Goal: Find specific page/section: Find specific page/section

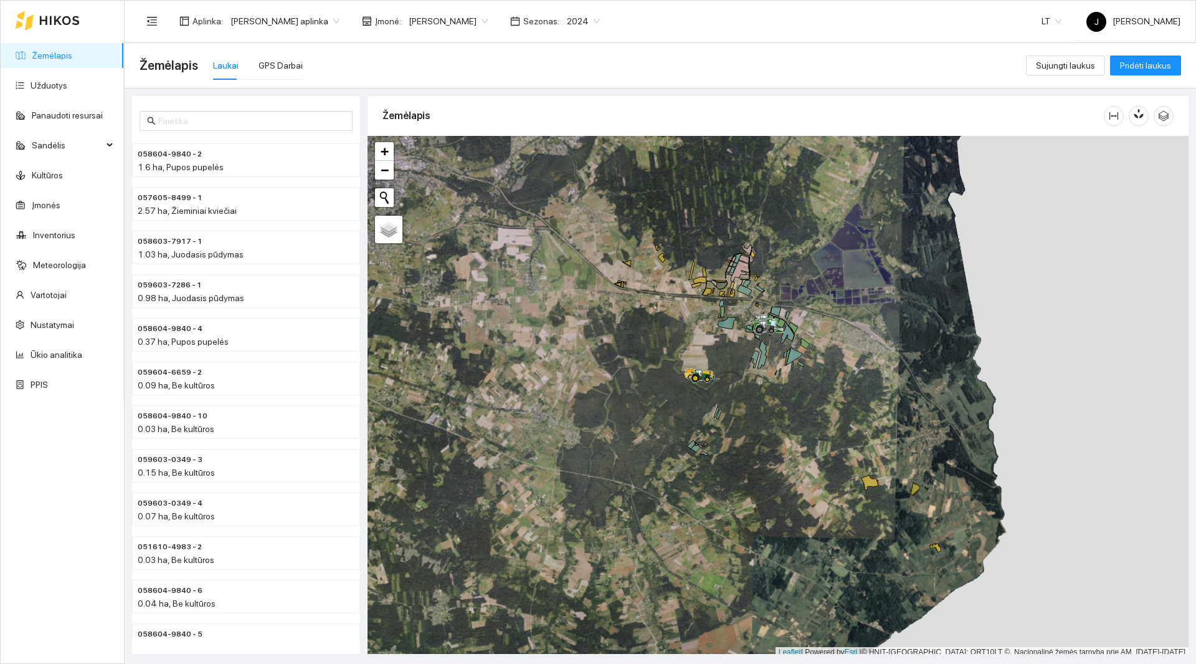
click at [48, 59] on link "Žemėlapis" at bounding box center [52, 55] width 40 height 10
click at [569, 20] on span "2024" at bounding box center [583, 21] width 33 height 19
click at [562, 167] on div "2026" at bounding box center [563, 165] width 32 height 14
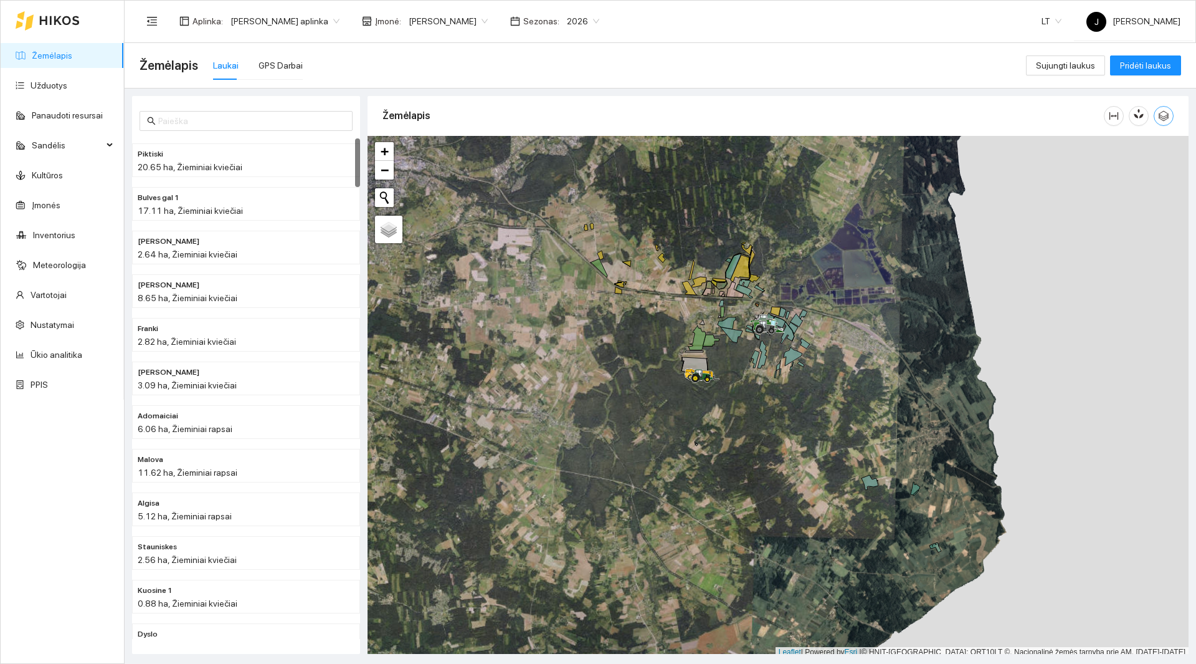
click at [1160, 115] on icon "button" at bounding box center [1164, 116] width 11 height 11
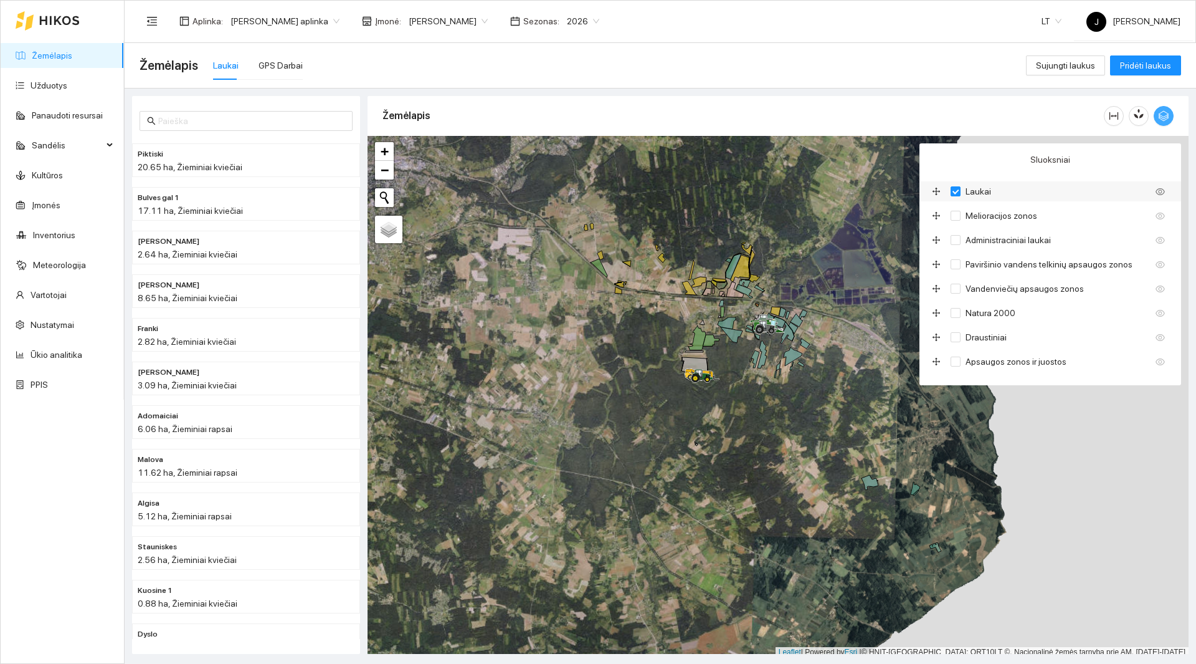
click at [938, 191] on icon "drag" at bounding box center [936, 191] width 9 height 9
click at [936, 191] on icon "drag" at bounding box center [937, 192] width 8 height 8
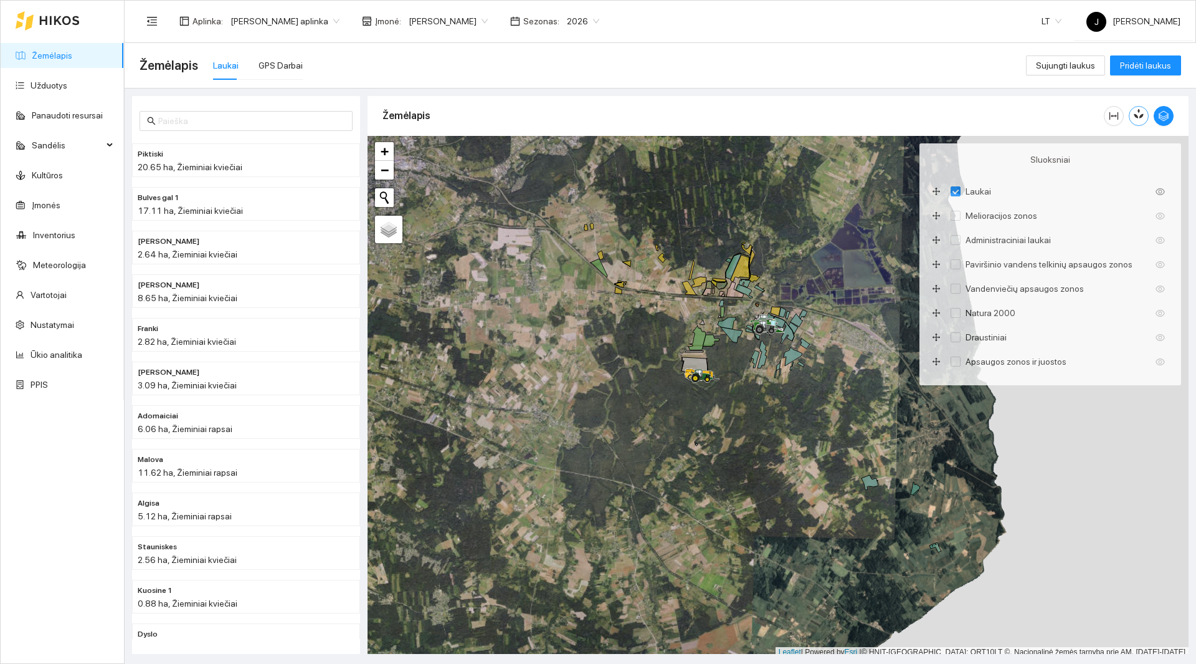
click at [1136, 112] on icon "button" at bounding box center [1138, 113] width 11 height 11
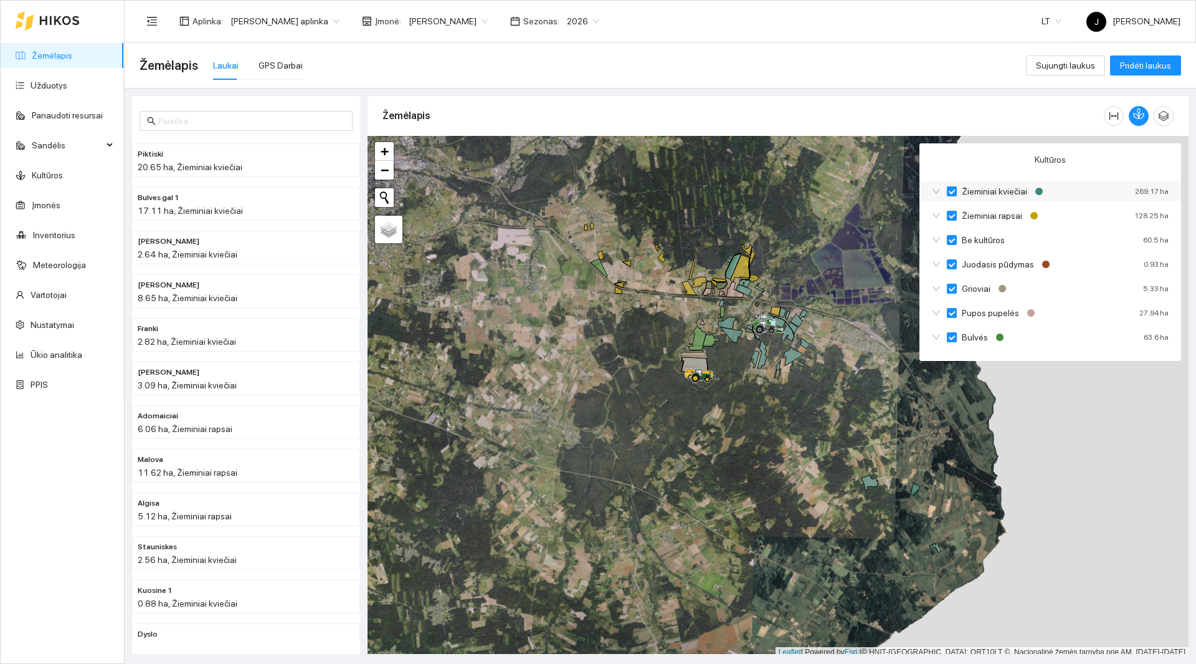
click at [951, 190] on input "Žieminiai kviečiai" at bounding box center [952, 191] width 10 height 10
click at [950, 237] on input "Be kultūros" at bounding box center [952, 240] width 10 height 10
checkbox input "false"
click at [953, 264] on input "Juodasis pūdymas" at bounding box center [952, 264] width 10 height 10
checkbox input "false"
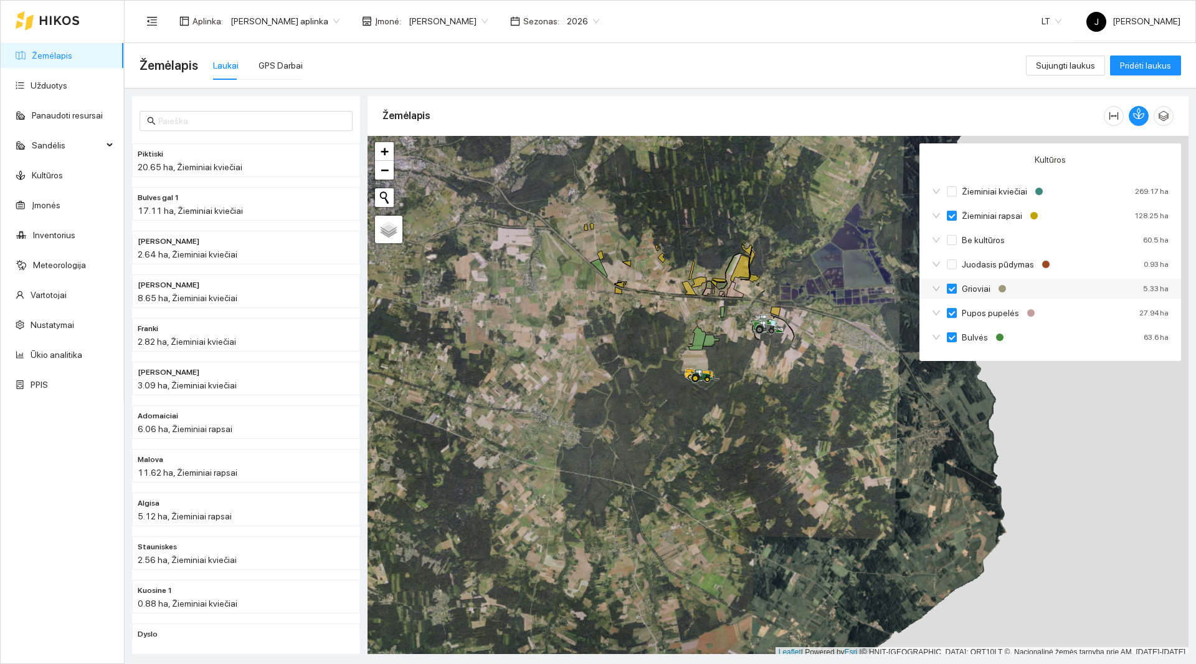
click at [952, 292] on input "Grioviai" at bounding box center [952, 288] width 10 height 10
checkbox input "false"
click at [951, 313] on input "Pupos pupelės" at bounding box center [952, 313] width 10 height 10
checkbox input "false"
click at [954, 335] on input "Bulvės" at bounding box center [952, 337] width 10 height 10
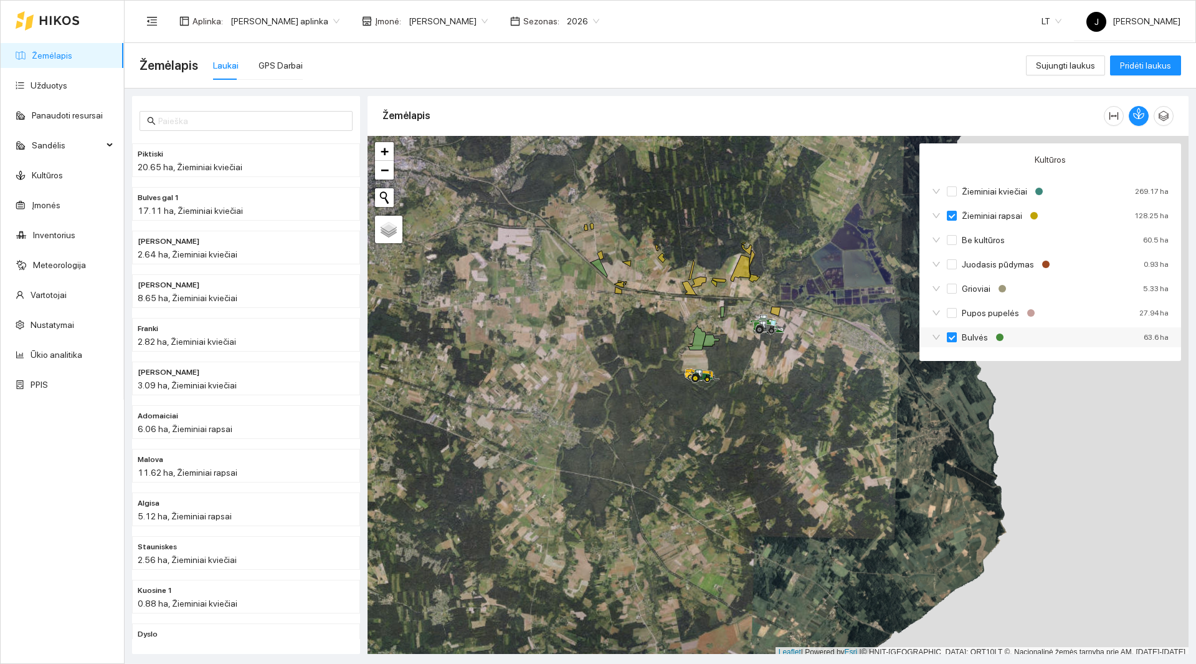
checkbox input "false"
checkbox input "true"
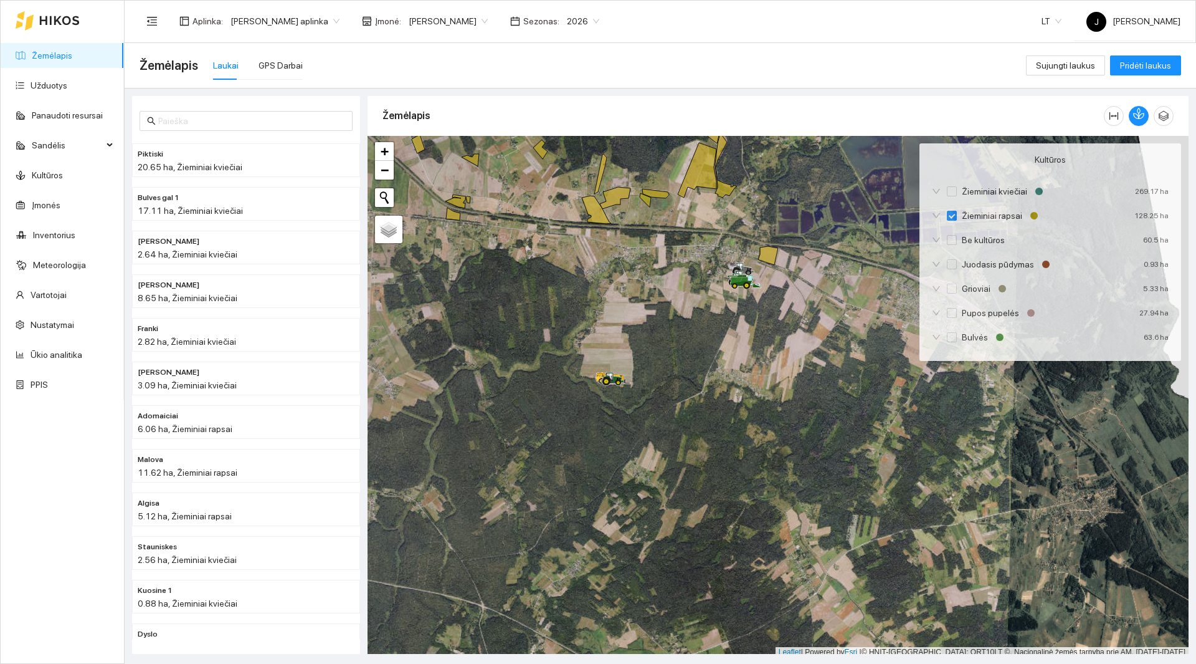
scroll to position [4, 0]
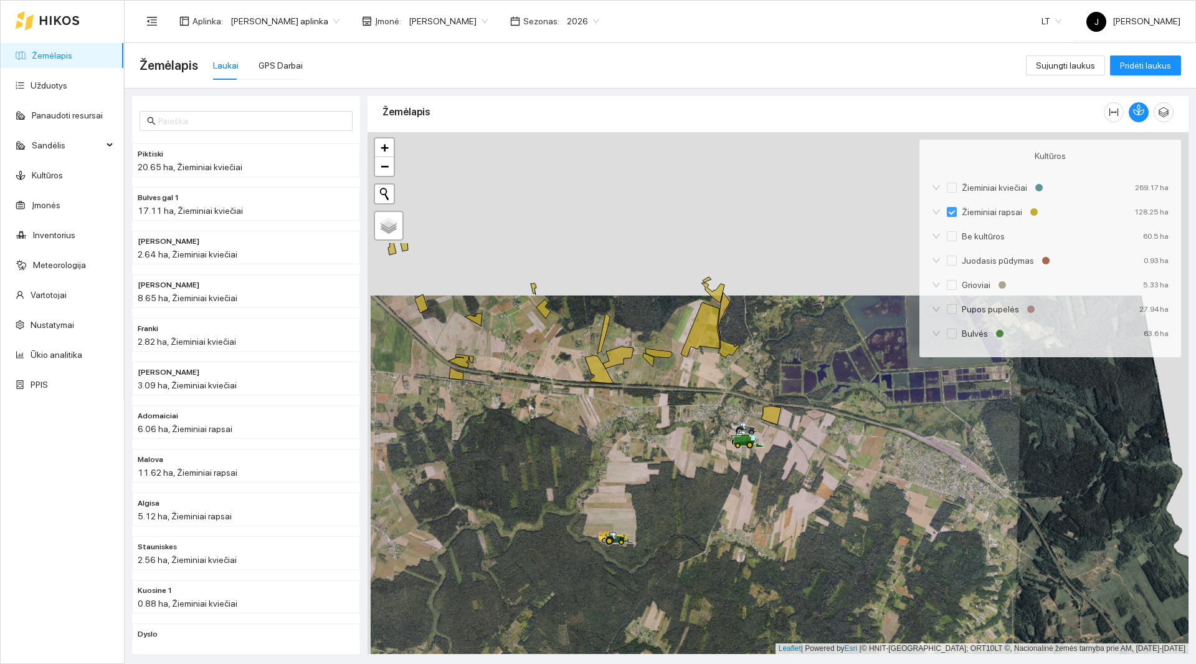
drag, startPoint x: 663, startPoint y: 288, endPoint x: 667, endPoint y: 456, distance: 167.6
click at [667, 456] on div at bounding box center [778, 392] width 821 height 521
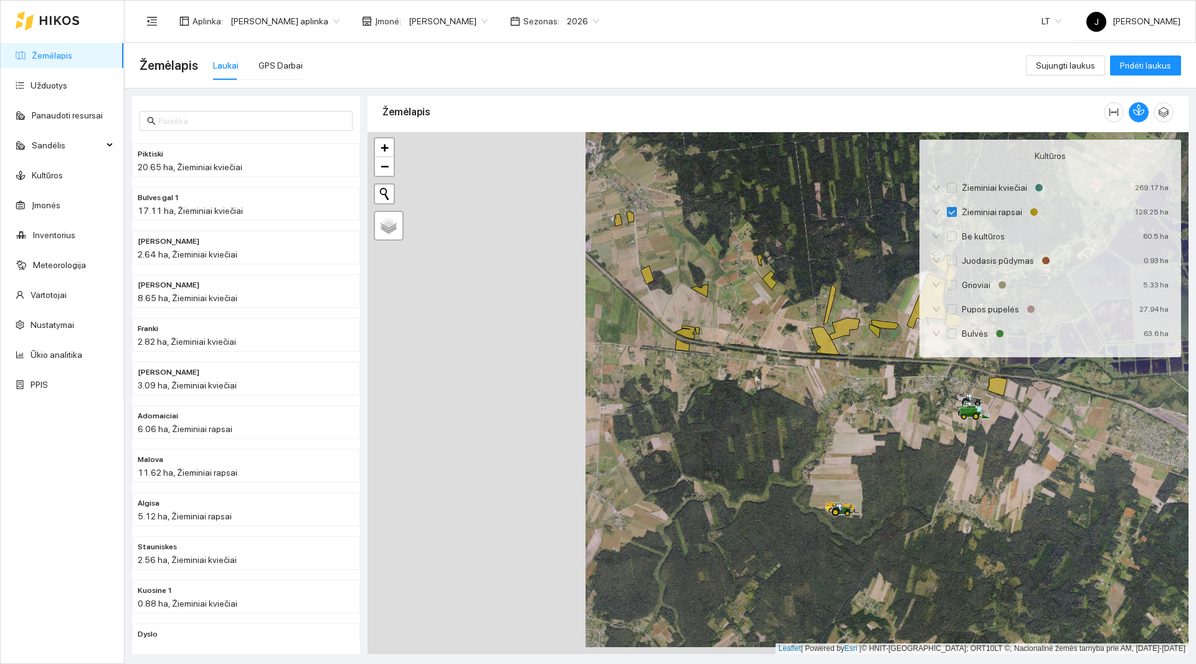
drag, startPoint x: 472, startPoint y: 438, endPoint x: 716, endPoint y: 432, distance: 243.7
click at [716, 432] on div at bounding box center [778, 392] width 821 height 521
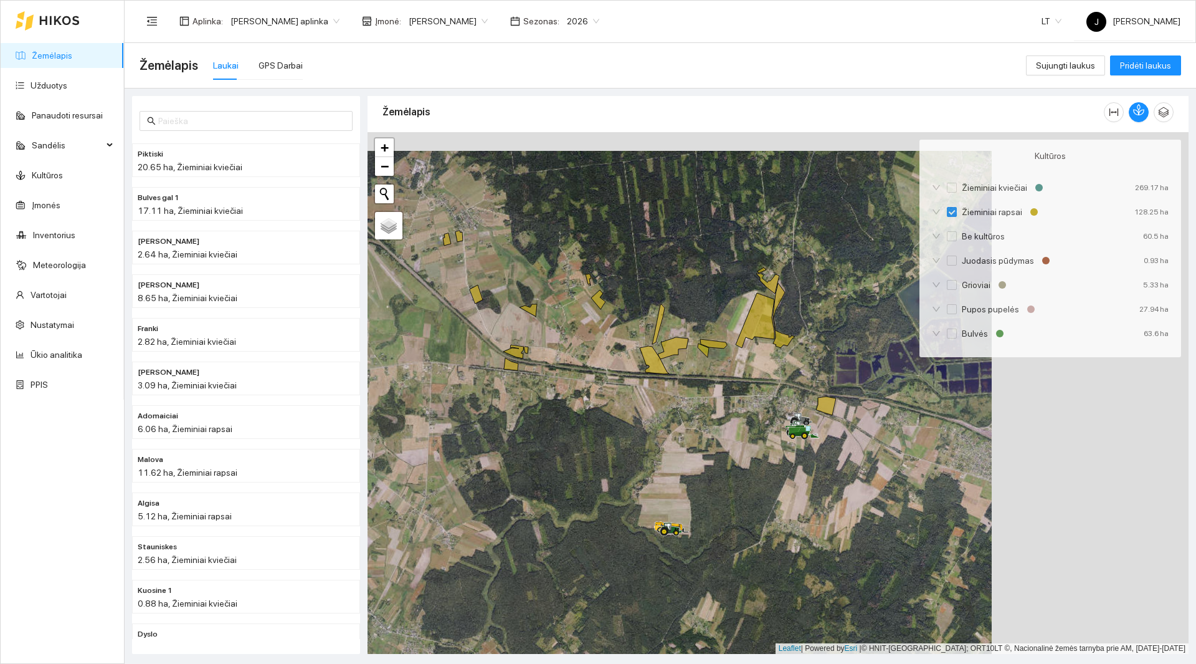
drag, startPoint x: 799, startPoint y: 440, endPoint x: 606, endPoint y: 459, distance: 194.7
click at [606, 459] on div at bounding box center [778, 392] width 821 height 521
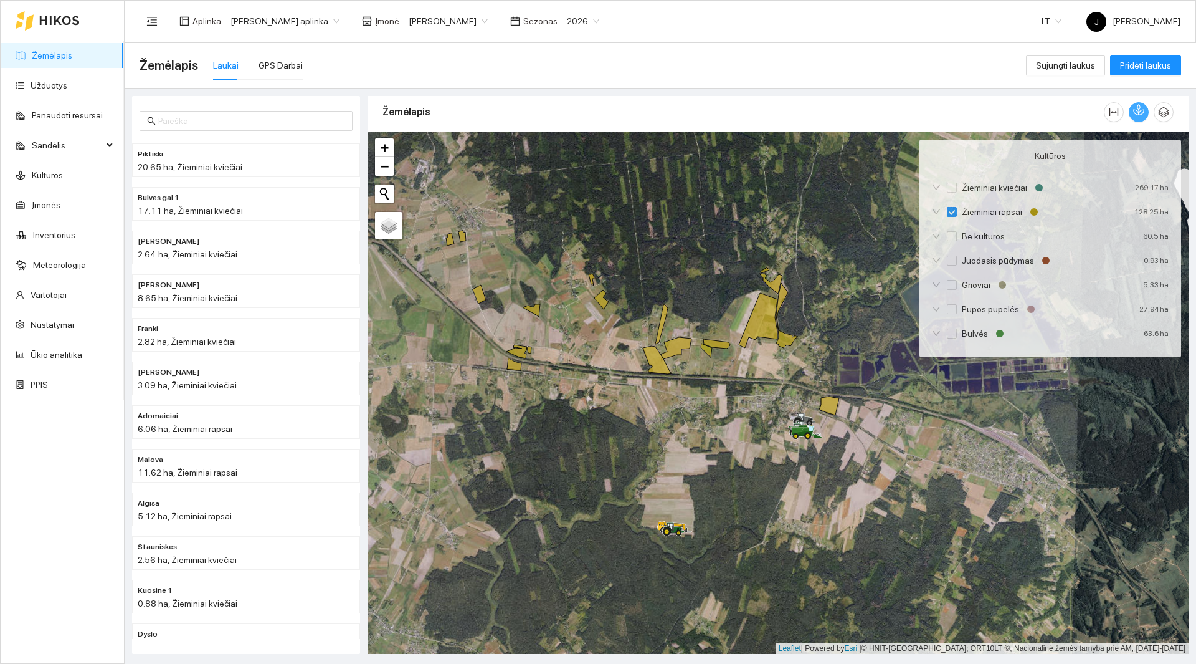
click at [1136, 110] on icon "button" at bounding box center [1136, 112] width 5 height 5
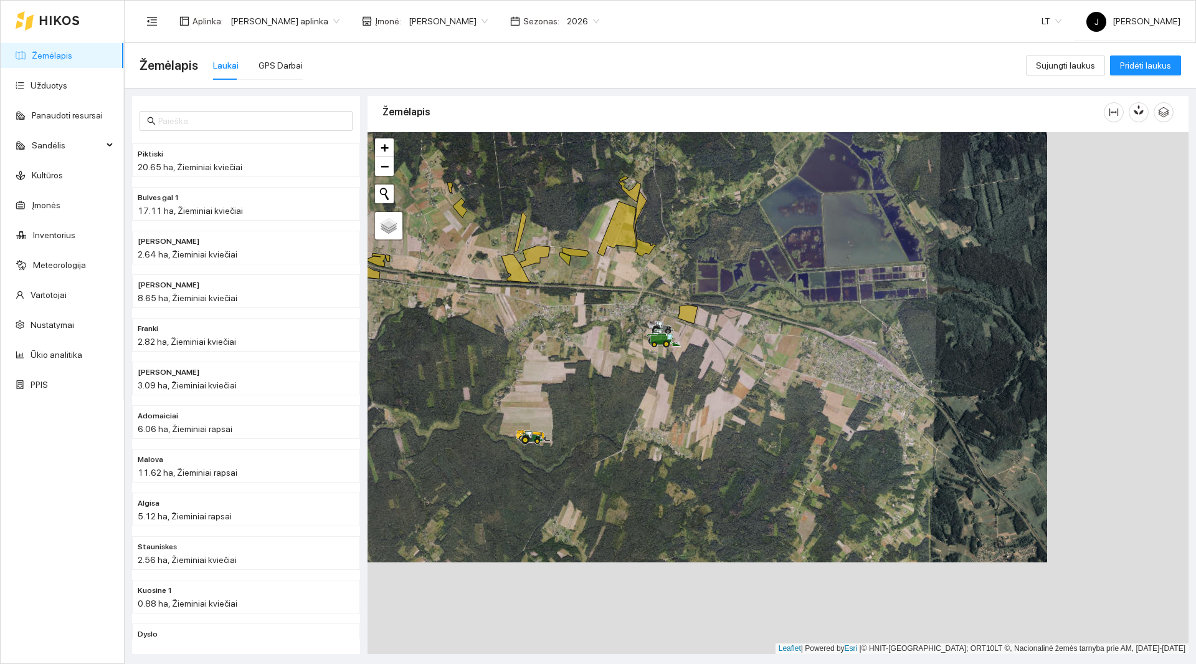
drag, startPoint x: 883, startPoint y: 468, endPoint x: 731, endPoint y: 343, distance: 197.0
click at [731, 343] on div at bounding box center [778, 392] width 821 height 521
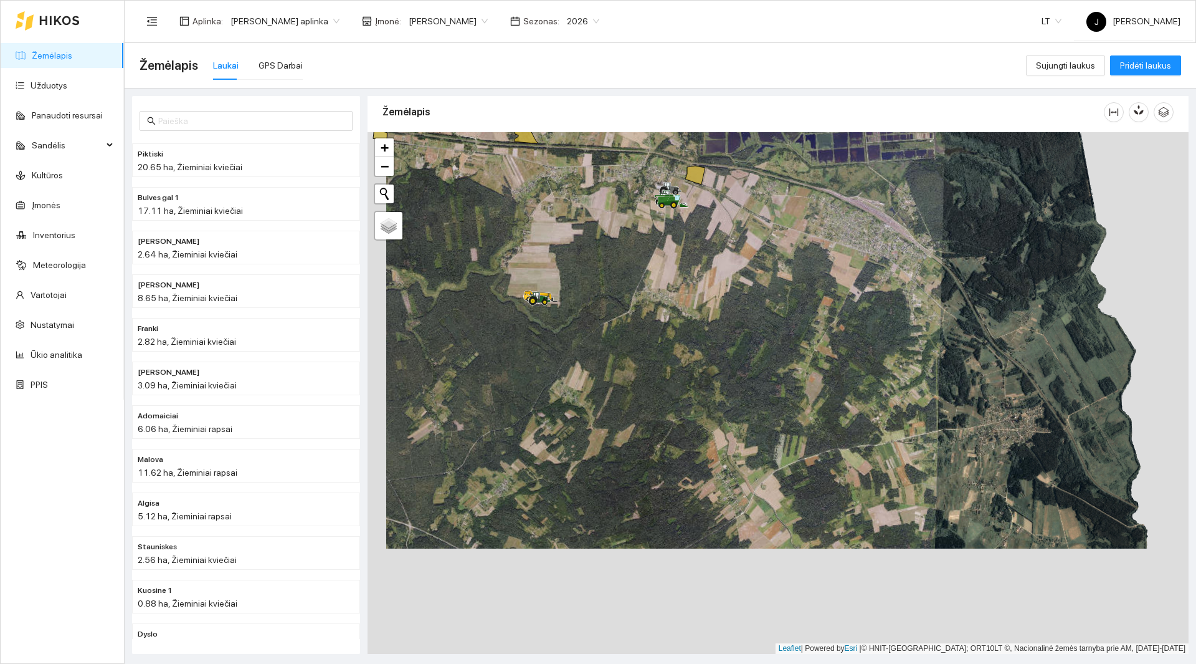
drag, startPoint x: 743, startPoint y: 395, endPoint x: 764, endPoint y: 285, distance: 111.6
click at [764, 285] on div at bounding box center [778, 392] width 821 height 521
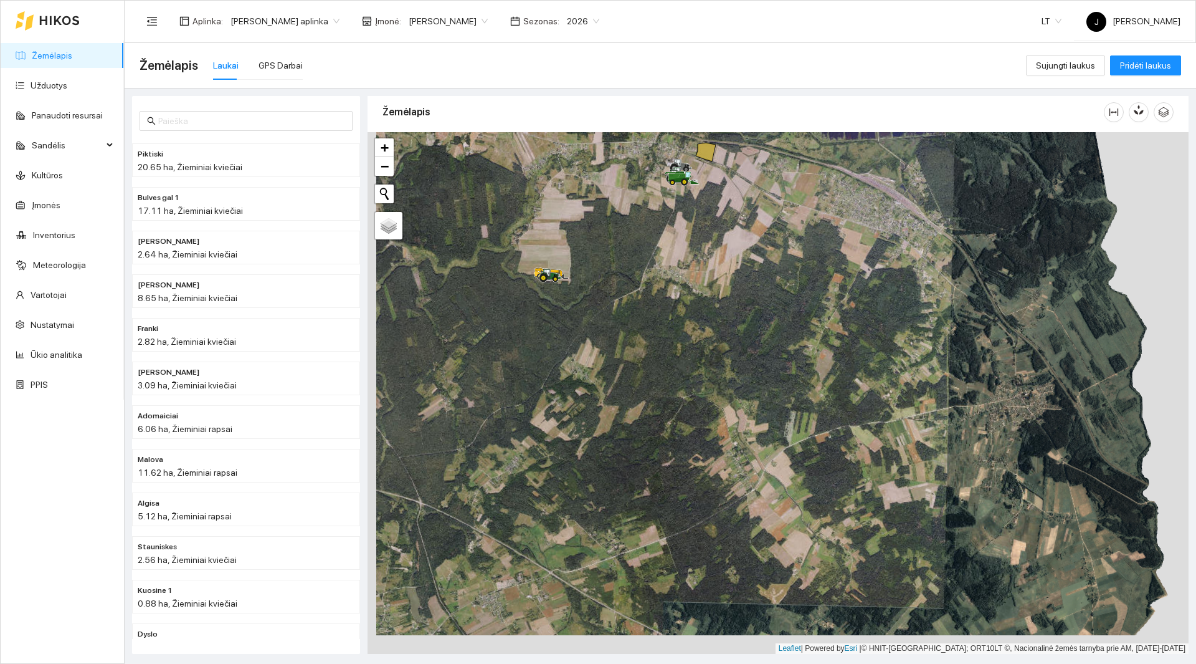
drag, startPoint x: 762, startPoint y: 401, endPoint x: 811, endPoint y: 272, distance: 137.5
click at [807, 286] on div at bounding box center [778, 392] width 821 height 521
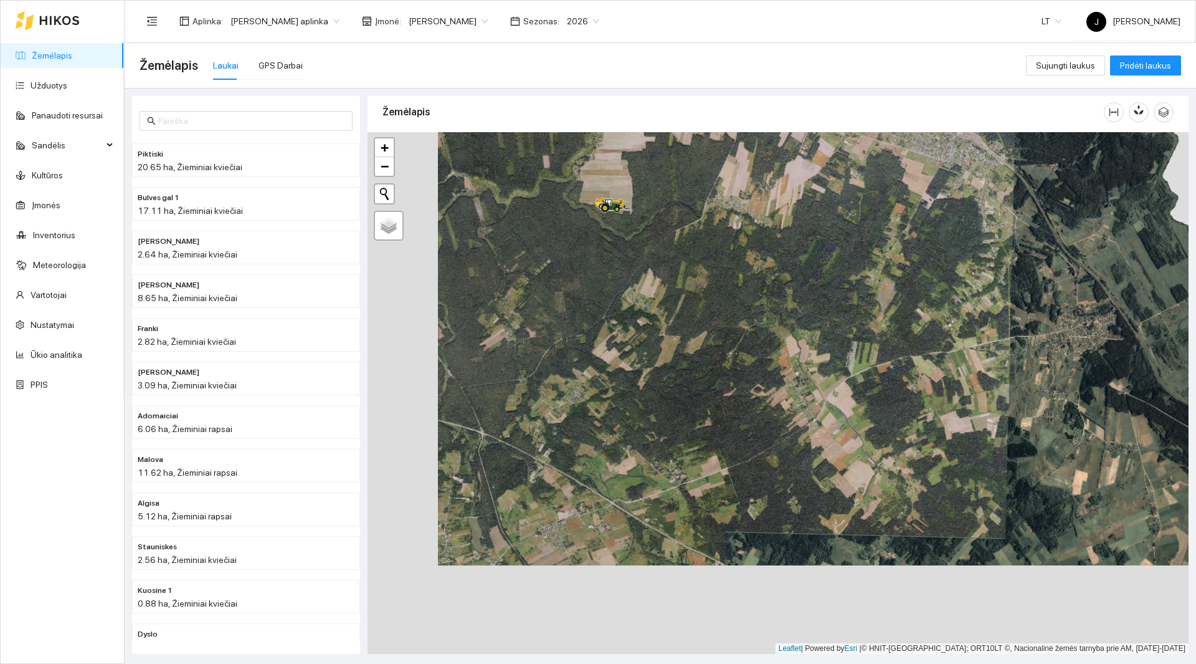
drag, startPoint x: 811, startPoint y: 272, endPoint x: 875, endPoint y: 470, distance: 208.1
click at [875, 470] on div at bounding box center [778, 392] width 821 height 521
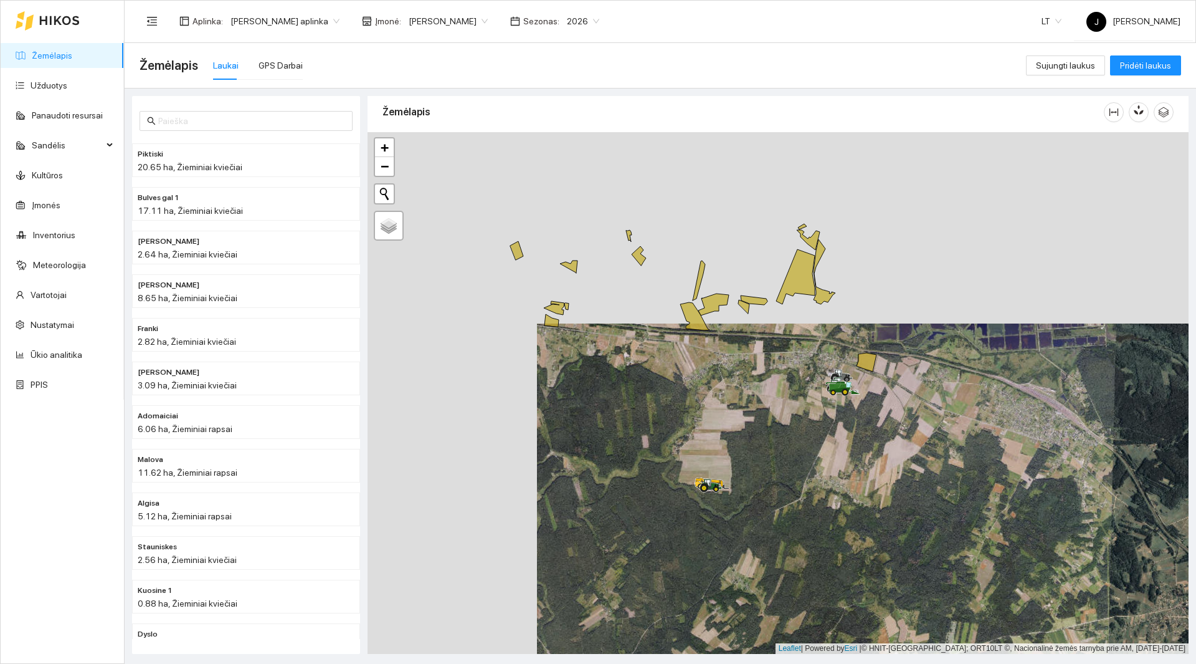
drag, startPoint x: 761, startPoint y: 322, endPoint x: 814, endPoint y: 451, distance: 139.2
click at [814, 457] on div at bounding box center [778, 392] width 821 height 521
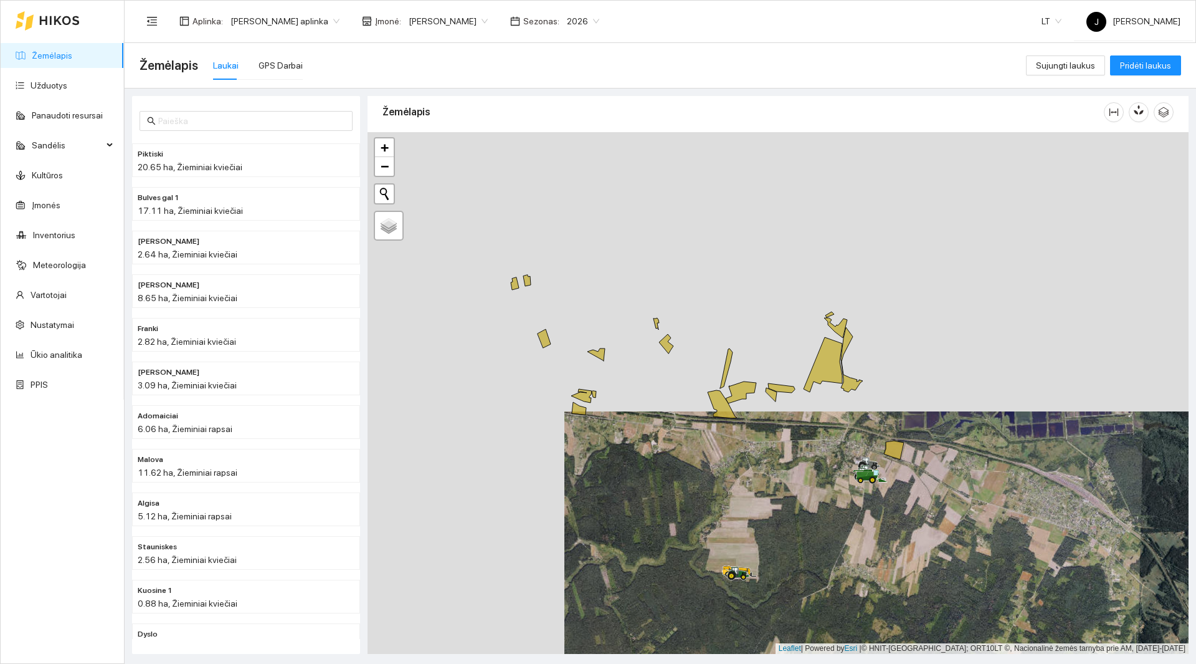
drag, startPoint x: 787, startPoint y: 378, endPoint x: 806, endPoint y: 449, distance: 74.2
click at [806, 449] on div at bounding box center [778, 392] width 821 height 521
